Goal: Transaction & Acquisition: Purchase product/service

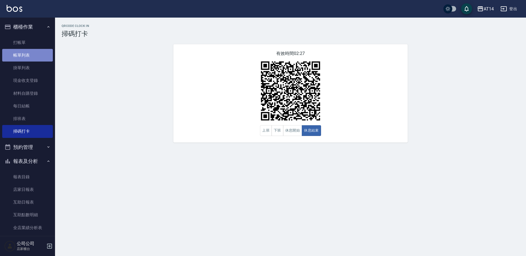
click at [30, 58] on link "帳單列表" at bounding box center [27, 55] width 51 height 13
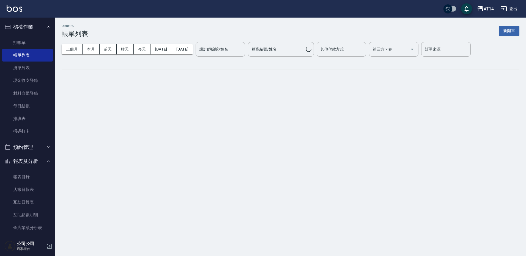
click at [34, 144] on button "預約管理" at bounding box center [27, 147] width 51 height 14
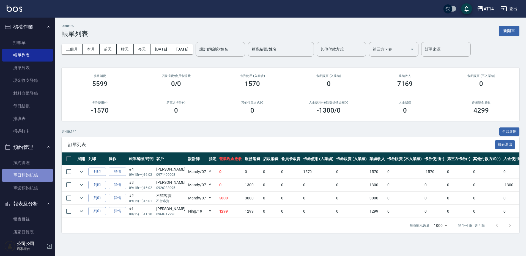
click at [33, 177] on link "單日預約紀錄" at bounding box center [27, 175] width 51 height 13
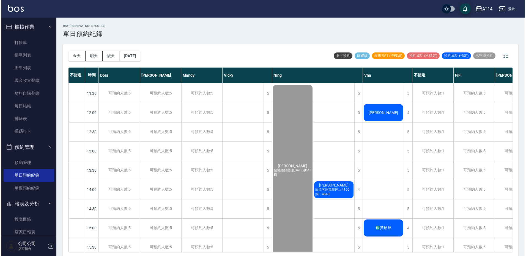
scroll to position [28, 0]
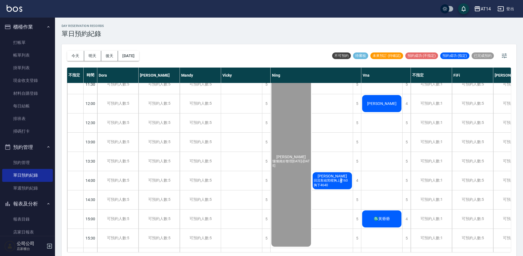
click at [341, 180] on span "回流客縮黑曜胸上4160 胸下4640" at bounding box center [332, 183] width 40 height 9
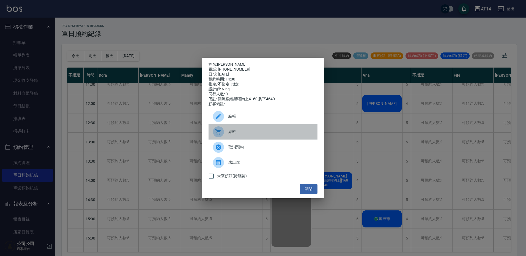
click at [229, 138] on div "結帳" at bounding box center [262, 131] width 109 height 15
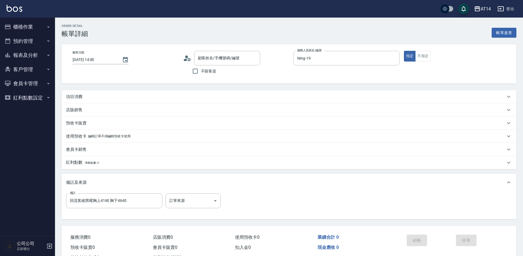
type input "[DATE] 14:00"
type input "Ning-19"
type input "回流客縮黑曜胸上4160 胸下4640"
type input "[PERSON_NAME]/0928493661/null"
drag, startPoint x: 135, startPoint y: 201, endPoint x: 19, endPoint y: 204, distance: 116.7
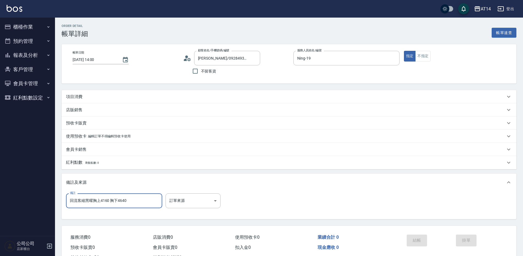
click at [19, 204] on div "AT14 登出 櫃檯作業 打帳單 帳單列表 掛單列表 現金收支登錄 材料自購登錄 每日結帳 排班表 掃碼打卡 預約管理 預約管理 單日預約紀錄 單週預約紀錄 …" at bounding box center [261, 138] width 523 height 276
click at [171, 206] on body "AT14 登出 櫃檯作業 打帳單 帳單列表 掛單列表 現金收支登錄 材料自購登錄 每日結帳 排班表 掃碼打卡 預約管理 預約管理 單日預約紀錄 單週預約紀錄 …" at bounding box center [261, 138] width 523 height 276
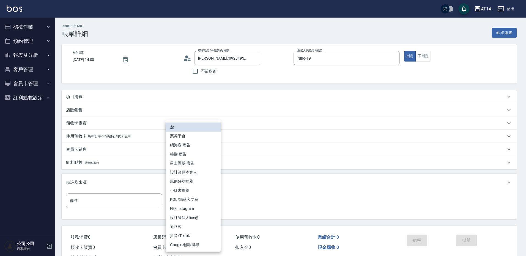
click at [193, 172] on li "設計師原本客人" at bounding box center [193, 172] width 55 height 9
type input "設計師原本客人"
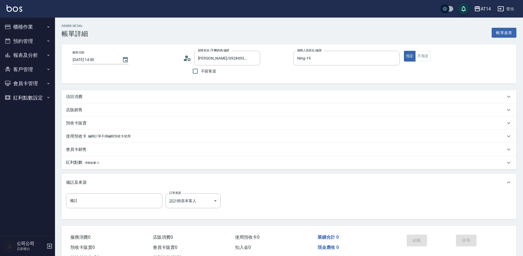
click at [110, 95] on div "項目消費" at bounding box center [286, 97] width 440 height 6
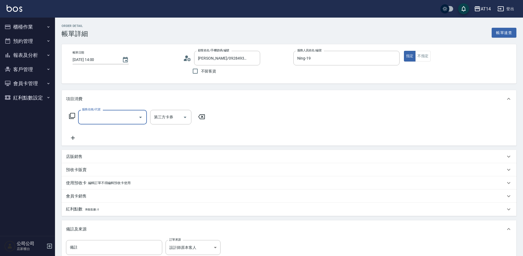
click at [102, 117] on input "服務名稱/代號" at bounding box center [109, 117] width 56 height 10
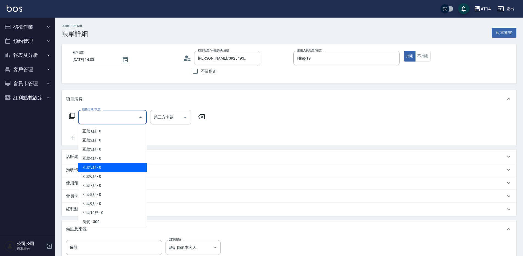
click at [117, 170] on span "互助5點 - 0" at bounding box center [112, 167] width 69 height 9
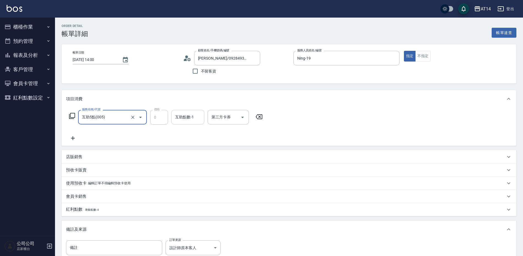
click at [194, 124] on div "互助點數-1" at bounding box center [187, 117] width 33 height 15
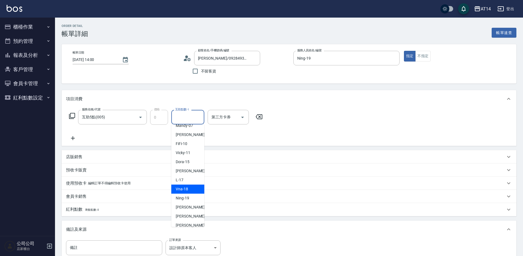
scroll to position [55, 0]
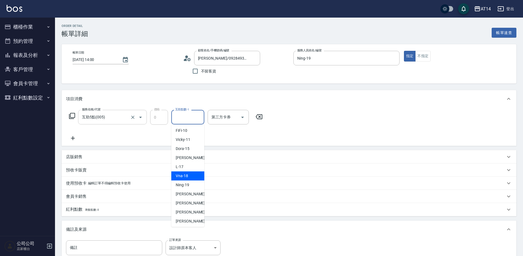
click at [106, 117] on input "互助5點(005)" at bounding box center [105, 117] width 48 height 10
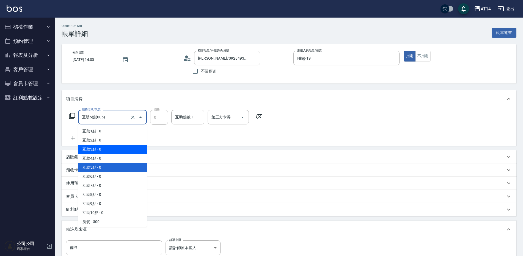
click at [106, 152] on span "互助3點 - 0" at bounding box center [112, 149] width 69 height 9
type input "互助3點(003)"
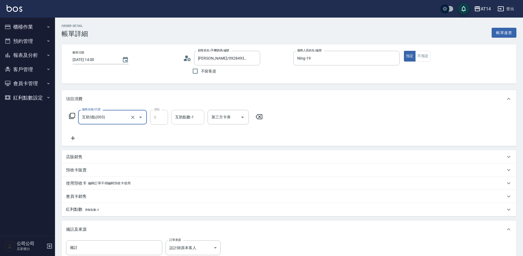
click at [183, 120] on div "互助點數-1 互助點數-1" at bounding box center [187, 117] width 33 height 15
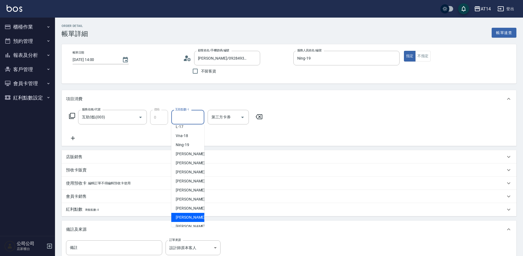
scroll to position [101, 0]
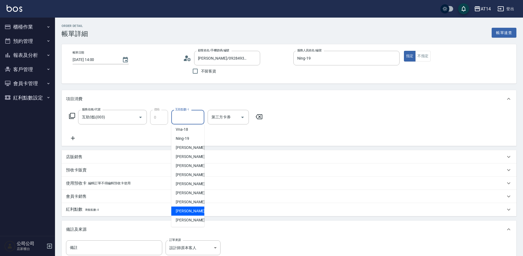
click at [189, 211] on span "[PERSON_NAME]-67" at bounding box center [193, 211] width 35 height 6
type input "[PERSON_NAME]-67"
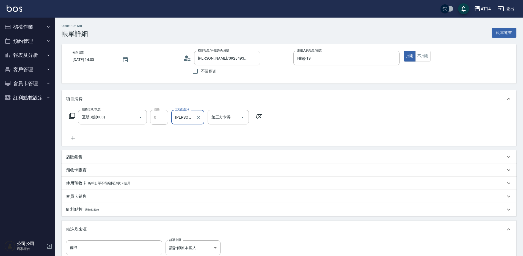
click at [75, 138] on icon at bounding box center [73, 138] width 4 height 4
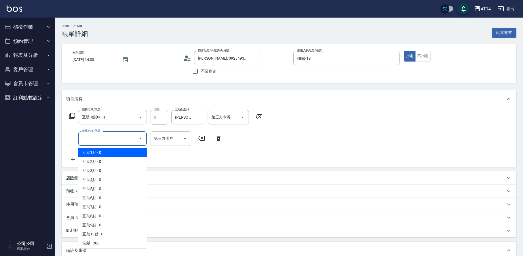
click at [86, 141] on input "服務名稱/代號" at bounding box center [109, 139] width 56 height 10
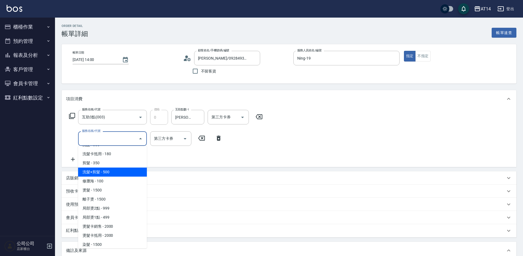
scroll to position [138, 0]
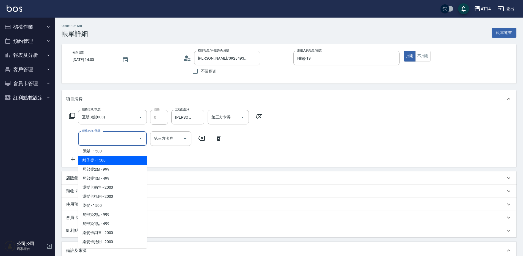
click at [98, 157] on span "離子燙 - 1500" at bounding box center [112, 160] width 69 height 9
type input "3"
type input "離子燙(032)"
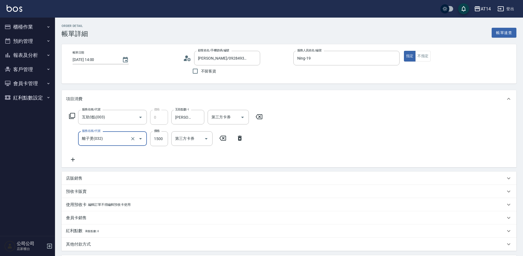
click at [74, 160] on icon at bounding box center [73, 160] width 14 height 7
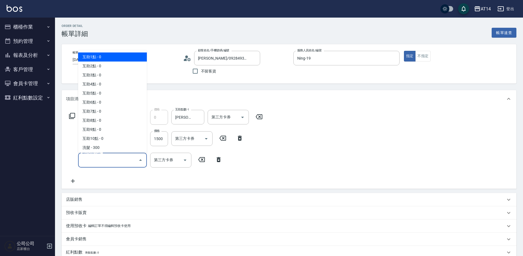
click at [95, 157] on input "服務名稱/代號" at bounding box center [109, 160] width 56 height 10
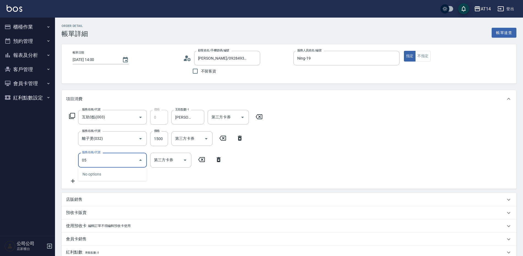
type input "051"
type input "5"
type input "護髮(051)"
drag, startPoint x: 149, startPoint y: 137, endPoint x: 154, endPoint y: 139, distance: 5.3
click at [153, 139] on div "服務名稱/代號 離子燙(032) 服務名稱/代號 價格 1500 價格 第三方卡券 第三方卡券" at bounding box center [156, 138] width 181 height 15
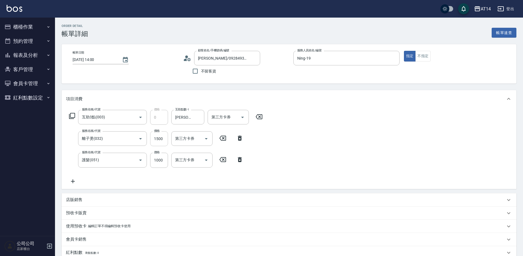
click at [154, 139] on input "1500" at bounding box center [159, 138] width 18 height 15
type input "2"
type input "2080"
type input "6"
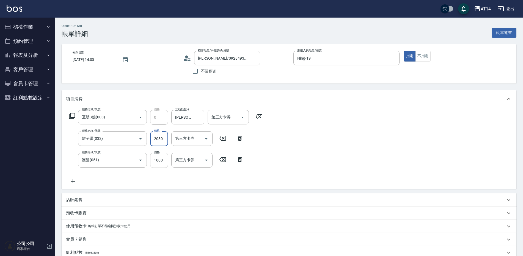
type input "2080"
click at [160, 159] on input "1000" at bounding box center [159, 160] width 18 height 15
type input "2"
type input "4"
type input "208"
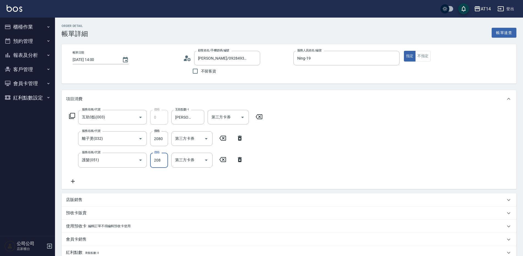
type input "5"
type input "2080"
type input "8"
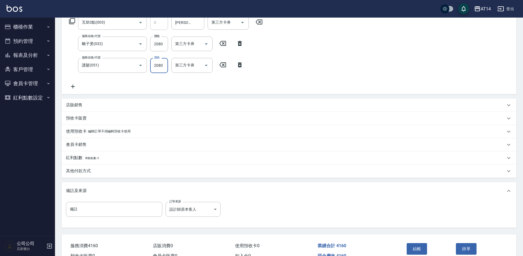
scroll to position [98, 0]
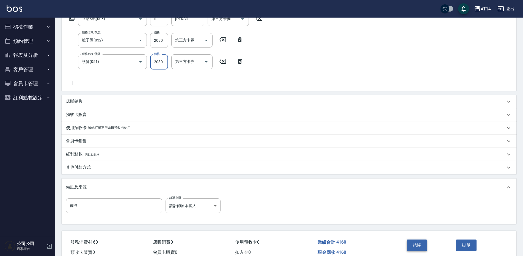
type input "2080"
click at [419, 241] on button "結帳" at bounding box center [417, 246] width 21 height 12
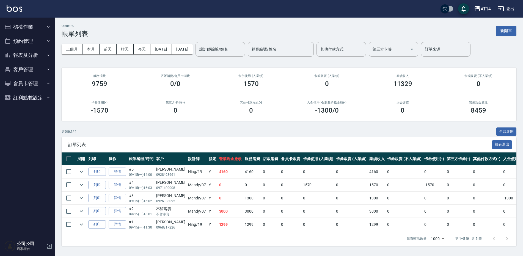
click at [26, 53] on button "報表及分析" at bounding box center [27, 55] width 51 height 14
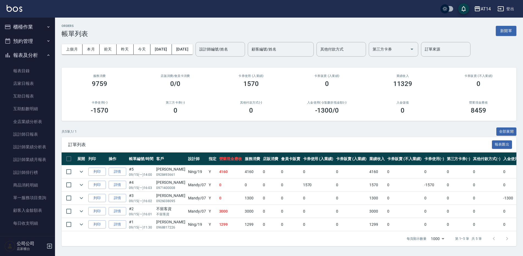
click at [23, 45] on button "預約管理" at bounding box center [27, 41] width 51 height 14
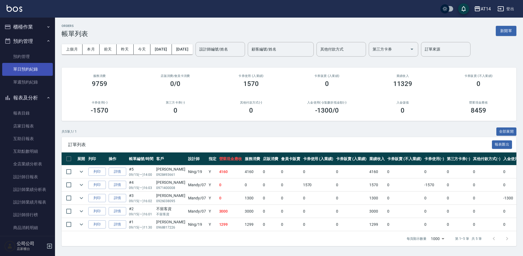
click at [22, 65] on link "單日預約紀錄" at bounding box center [27, 69] width 51 height 13
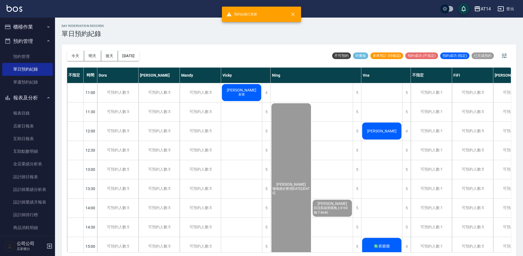
click at [382, 133] on span "[PERSON_NAME]" at bounding box center [382, 131] width 32 height 4
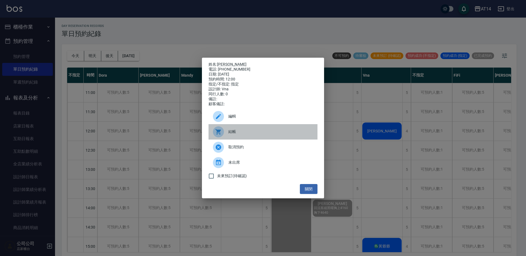
click at [255, 130] on div "結帳" at bounding box center [262, 131] width 109 height 15
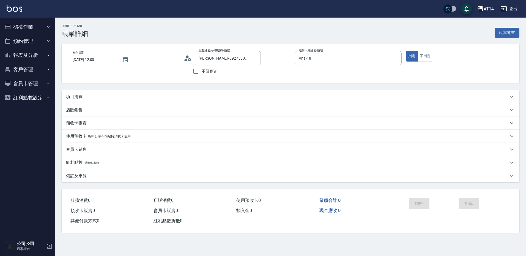
click at [194, 47] on div "帳單日期 2025/09/15 12:00 顧客姓名/手機號碼/編號 余玟錡/0927580227/null 顧客姓名/手機號碼/編號 不留客資 服務人員姓名…" at bounding box center [291, 63] width 458 height 39
click at [186, 62] on icon at bounding box center [188, 58] width 8 height 8
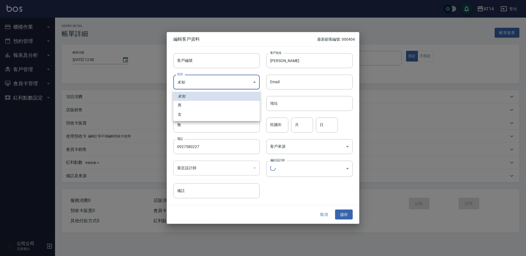
click at [207, 84] on body "AT14 登出 櫃檯作業 打帳單 帳單列表 掛單列表 現金收支登錄 材料自購登錄 每日結帳 排班表 掃碼打卡 預約管理 預約管理 單日預約紀錄 單週預約紀錄 …" at bounding box center [263, 128] width 526 height 256
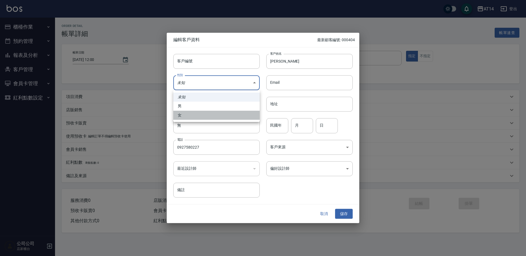
click at [203, 112] on li "女" at bounding box center [216, 115] width 86 height 9
type input "FEMALE"
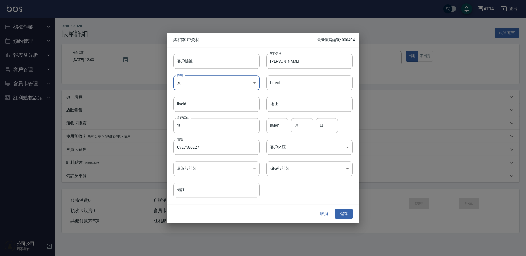
click at [282, 131] on input "民國年" at bounding box center [277, 126] width 22 height 15
type input "58"
type input "2"
type input "27"
click at [294, 145] on body "AT14 登出 櫃檯作業 打帳單 帳單列表 掛單列表 現金收支登錄 材料自購登錄 每日結帳 排班表 掃碼打卡 預約管理 預約管理 單日預約紀錄 單週預約紀錄 …" at bounding box center [263, 128] width 526 height 256
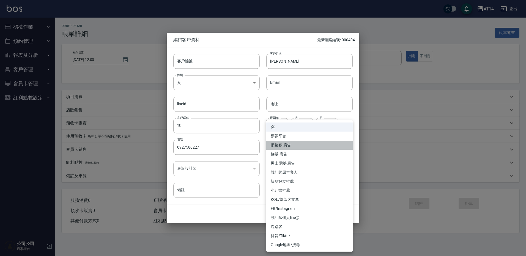
click at [293, 146] on li "網路客-廣告" at bounding box center [309, 145] width 86 height 9
type input "網路客-廣告"
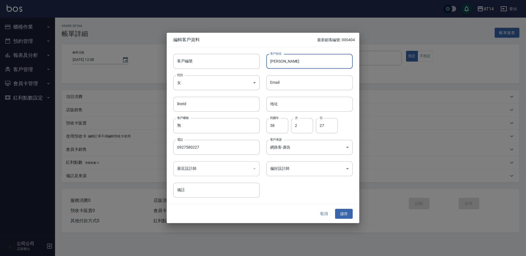
click at [271, 60] on input "[PERSON_NAME]" at bounding box center [309, 61] width 86 height 15
paste input "♓"
type input "♓[PERSON_NAME]"
click at [339, 211] on button "儲存" at bounding box center [344, 214] width 18 height 10
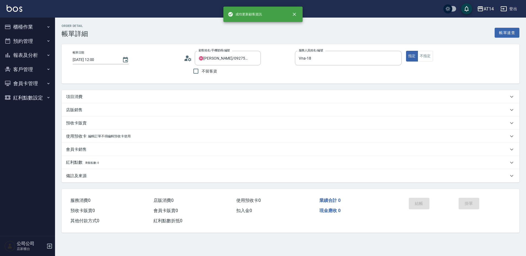
type input "♓余玟錡/0927580227/"
click at [102, 97] on div "項目消費" at bounding box center [287, 97] width 442 height 6
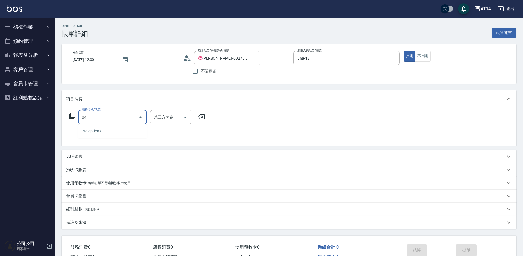
type input "041"
click at [101, 132] on span "染髮 - 1500" at bounding box center [112, 131] width 69 height 9
type input "3"
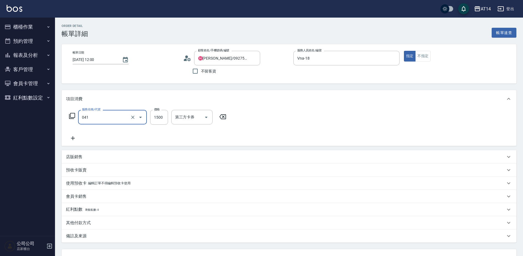
type input "染髮(041)"
click at [165, 108] on div "服務名稱/代號 染髮(041) 服務名稱/代號 價格 1500 價格 第三方卡券 第三方卡券" at bounding box center [289, 127] width 455 height 38
click at [159, 116] on input "1500" at bounding box center [159, 117] width 18 height 15
type input "2"
type input "0"
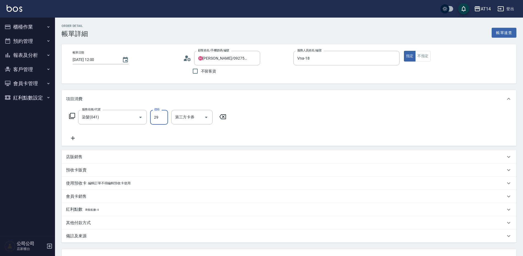
type input "299"
type input "6"
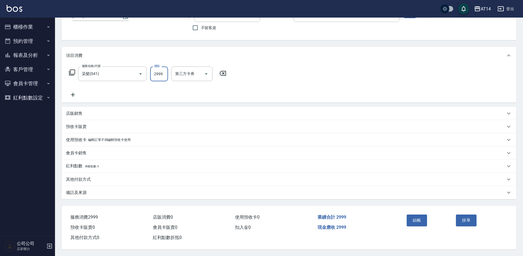
scroll to position [46, 0]
type input "2999"
click at [96, 191] on div "備註及來源" at bounding box center [286, 193] width 440 height 6
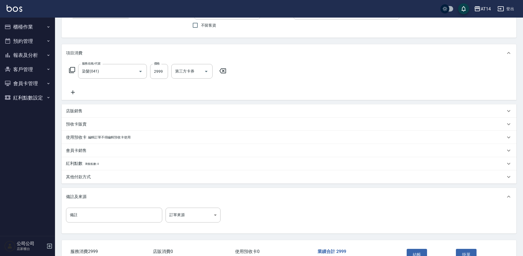
click at [97, 176] on div "其他付款方式" at bounding box center [286, 177] width 440 height 6
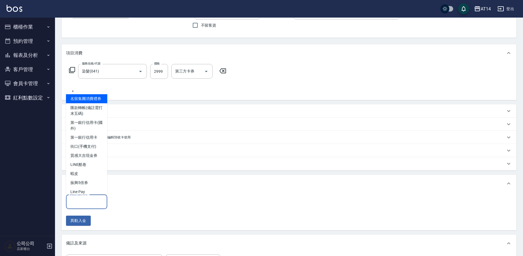
click at [89, 200] on input "其他付款方式" at bounding box center [86, 202] width 36 height 10
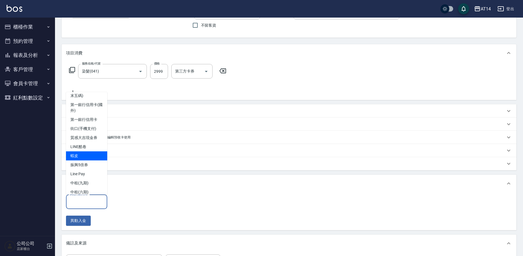
scroll to position [28, 0]
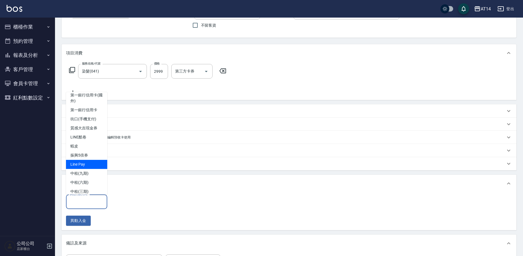
click at [91, 169] on span "Line Pay" at bounding box center [86, 164] width 41 height 9
type input "Line Pay"
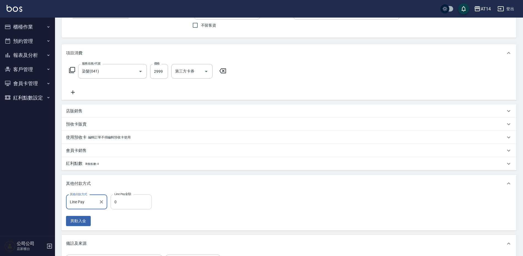
click at [122, 205] on input "0" at bounding box center [131, 202] width 41 height 15
type input "299"
type input "5"
type input "2999"
type input "0"
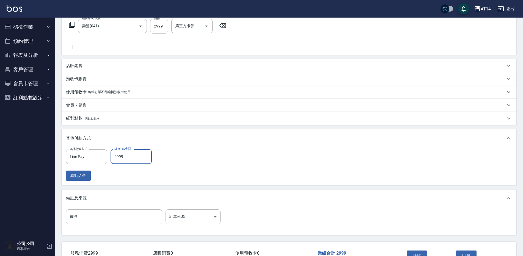
scroll to position [101, 0]
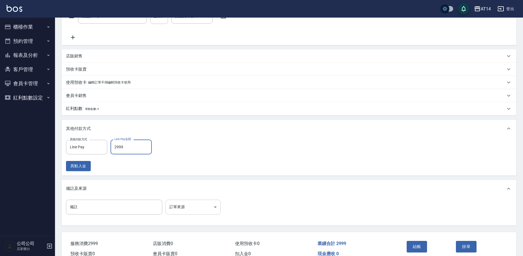
type input "2999"
click at [185, 204] on body "AT14 登出 櫃檯作業 打帳單 帳單列表 掛單列表 現金收支登錄 材料自購登錄 每日結帳 排班表 掃碼打卡 預約管理 預約管理 單日預約紀錄 單週預約紀錄 …" at bounding box center [261, 91] width 523 height 384
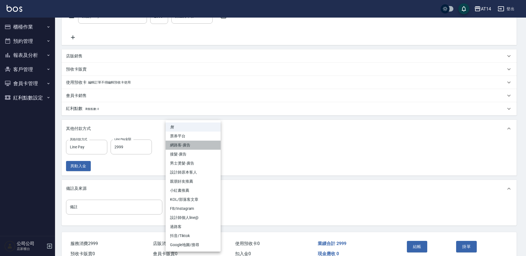
click at [193, 146] on li "網路客-廣告" at bounding box center [193, 145] width 55 height 9
type input "網路客-廣告"
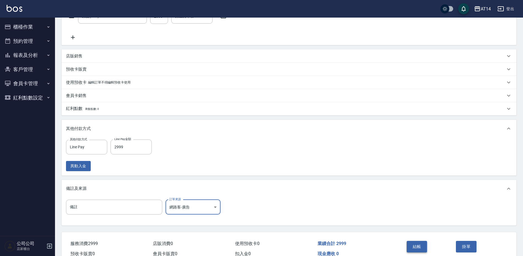
click at [414, 242] on button "結帳" at bounding box center [417, 247] width 21 height 12
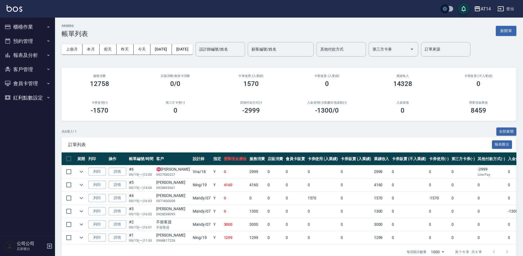
click at [23, 54] on button "報表及分析" at bounding box center [27, 55] width 51 height 14
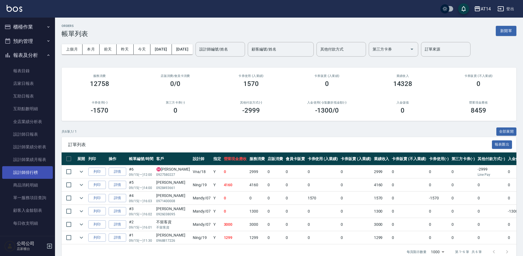
click at [41, 172] on link "設計師排行榜" at bounding box center [27, 172] width 51 height 13
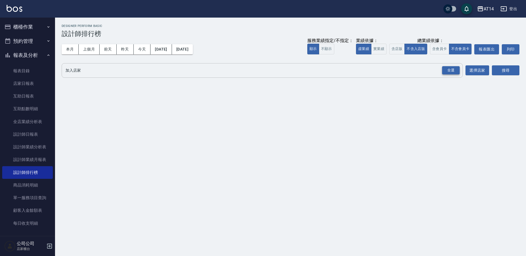
click at [452, 74] on div "全選" at bounding box center [451, 70] width 18 height 9
click at [496, 68] on button "搜尋" at bounding box center [506, 71] width 28 height 10
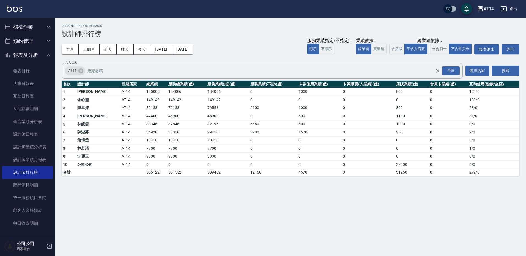
click at [15, 54] on button "報表及分析" at bounding box center [27, 55] width 51 height 14
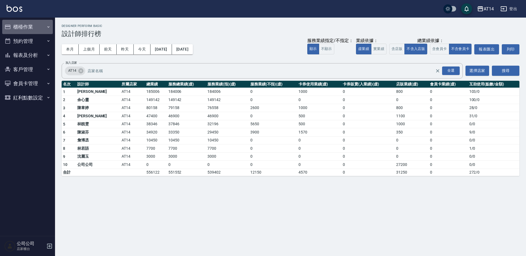
click at [33, 24] on button "櫃檯作業" at bounding box center [27, 27] width 51 height 14
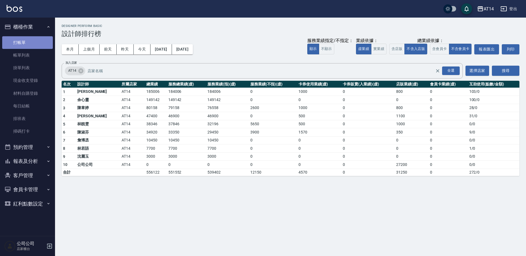
click at [24, 40] on link "打帳單" at bounding box center [27, 42] width 51 height 13
